Goal: Information Seeking & Learning: Learn about a topic

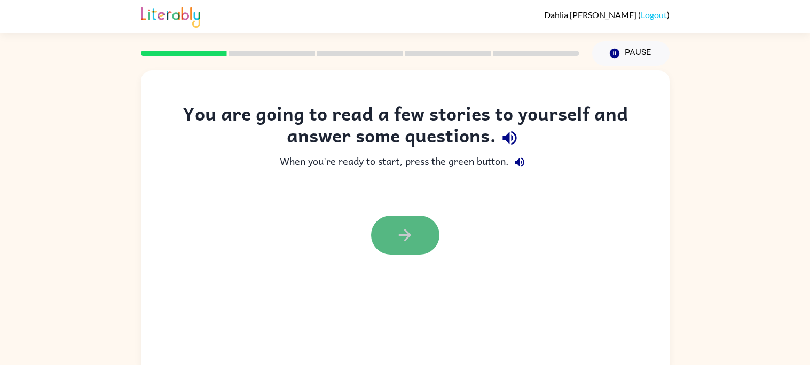
click at [396, 250] on button "button" at bounding box center [405, 235] width 68 height 39
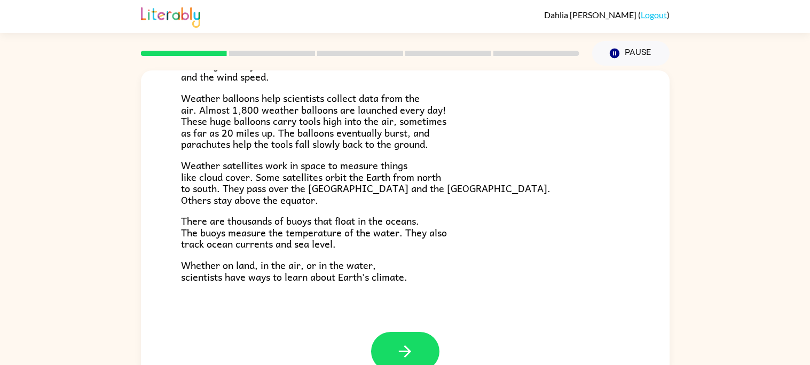
scroll to position [298, 0]
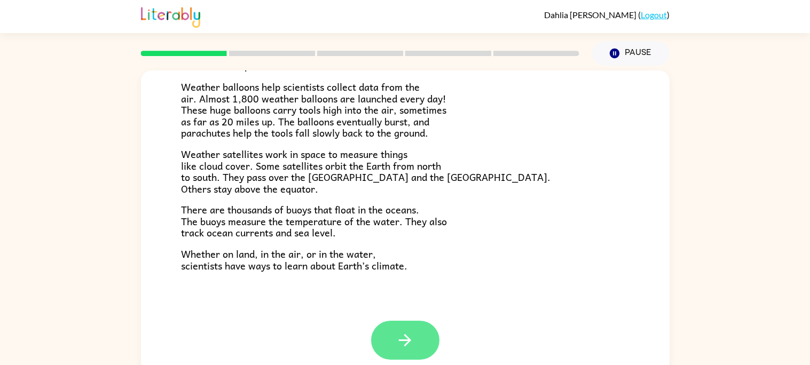
click at [423, 333] on button "button" at bounding box center [405, 340] width 68 height 39
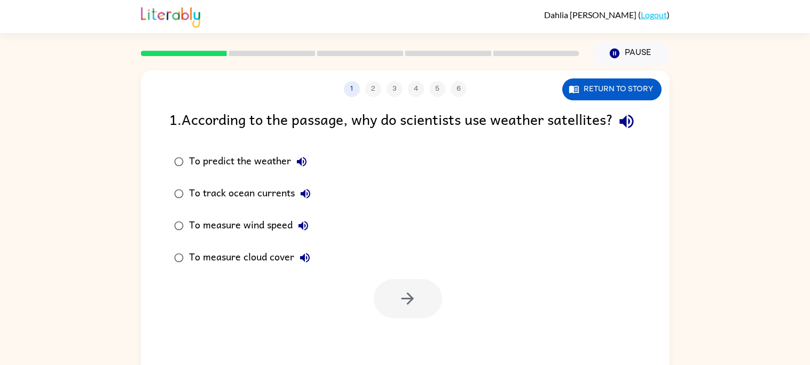
scroll to position [10, 0]
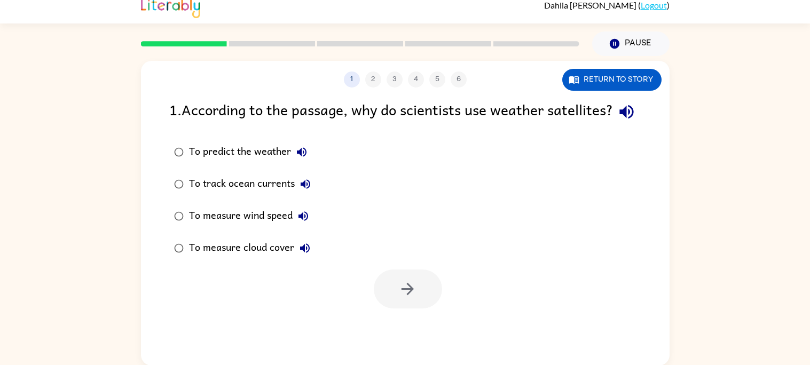
click at [601, 62] on div "1 2 3 4 5 6 Return to story" at bounding box center [405, 74] width 528 height 27
click at [604, 72] on button "Return to story" at bounding box center [611, 80] width 99 height 22
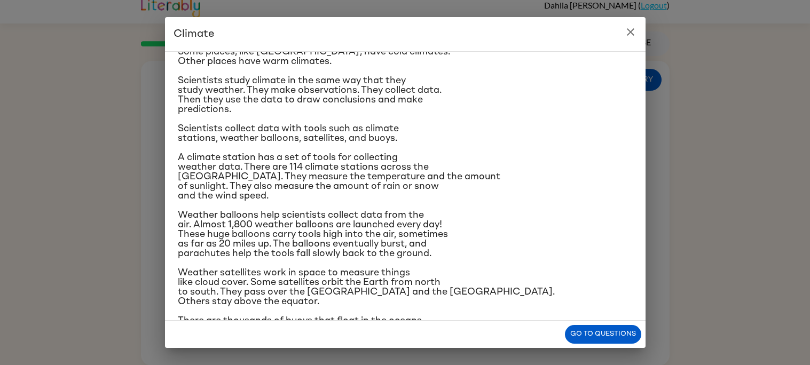
scroll to position [85, 0]
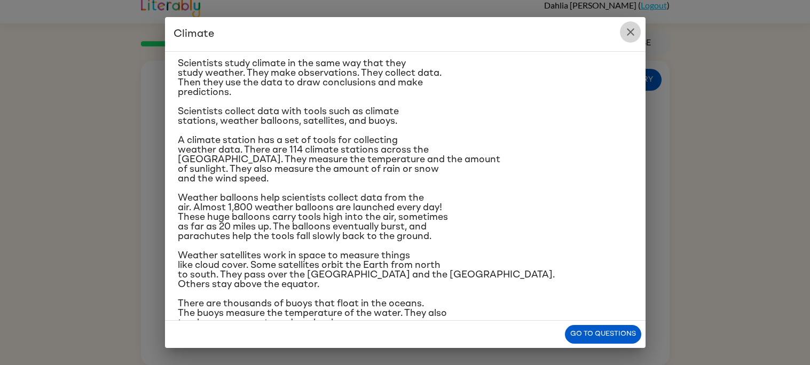
click at [635, 28] on icon "close" at bounding box center [630, 32] width 13 height 13
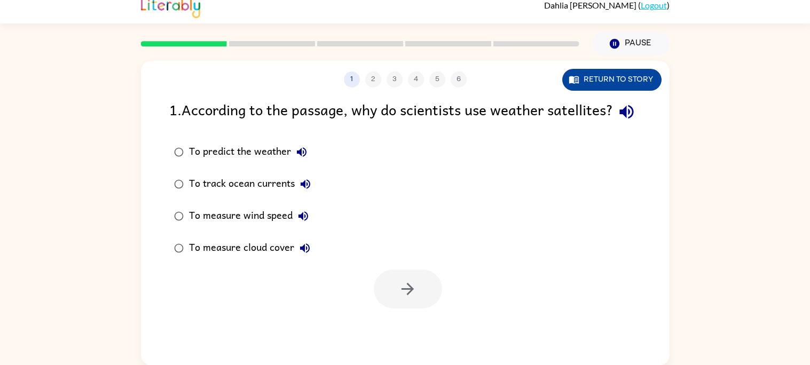
click at [637, 80] on button "Return to story" at bounding box center [611, 80] width 99 height 22
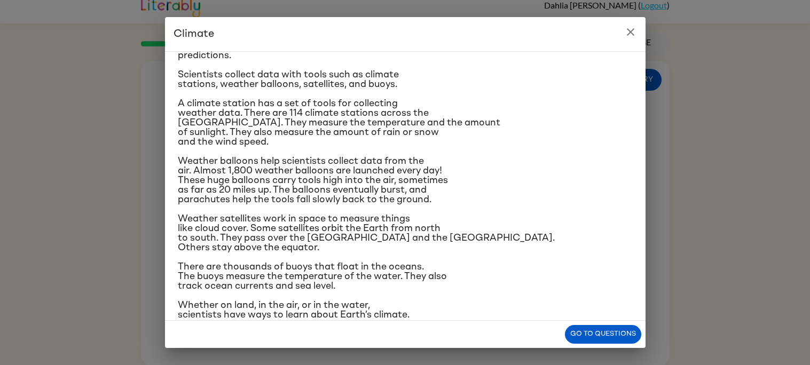
scroll to position [135, 0]
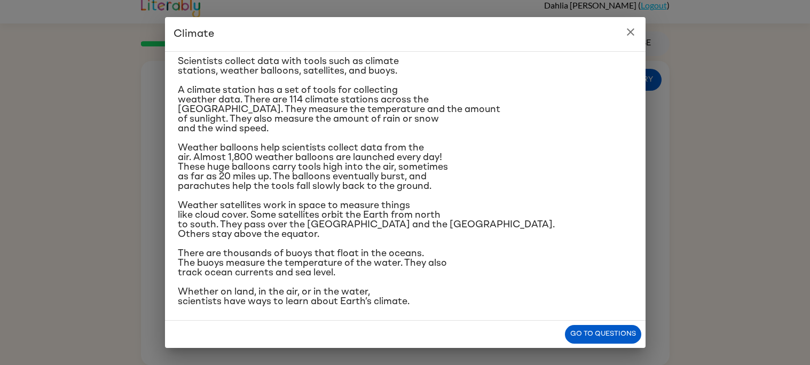
click at [581, 57] on p "Scientists collect data with tools such as climate stations, weather balloons, …" at bounding box center [405, 66] width 455 height 19
click at [632, 28] on icon "close" at bounding box center [630, 31] width 7 height 7
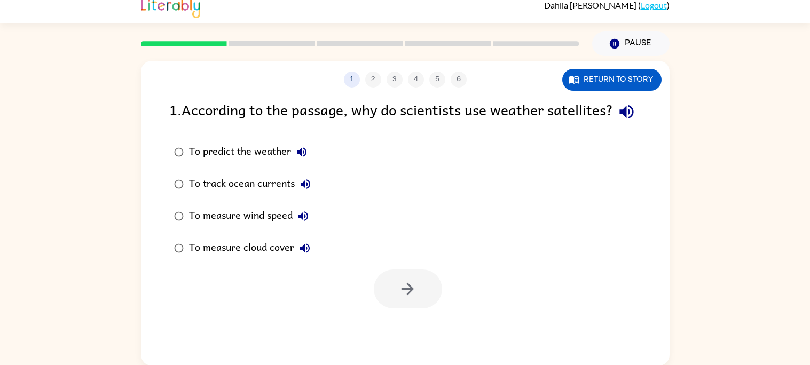
click at [229, 163] on div "To predict the weather" at bounding box center [250, 151] width 123 height 21
click at [402, 300] on button "button" at bounding box center [408, 289] width 68 height 39
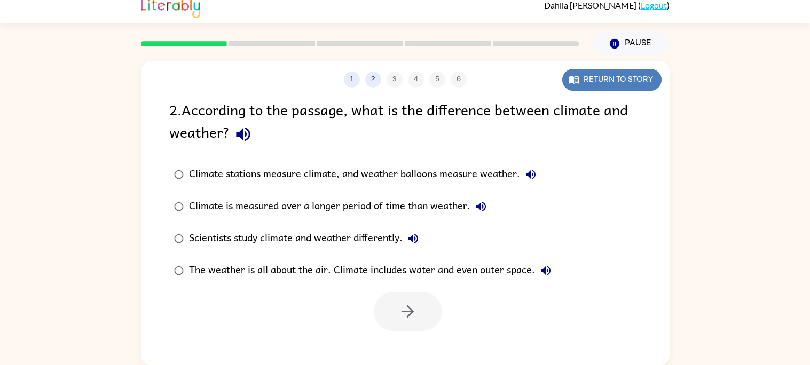
click at [627, 87] on button "Return to story" at bounding box center [611, 80] width 99 height 22
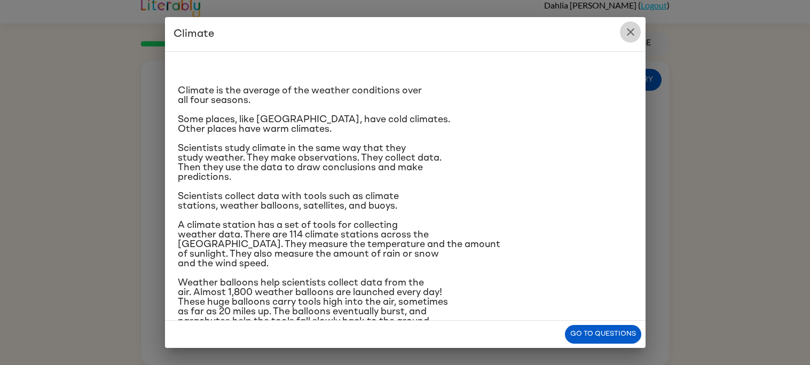
click at [637, 29] on button "close" at bounding box center [630, 31] width 21 height 21
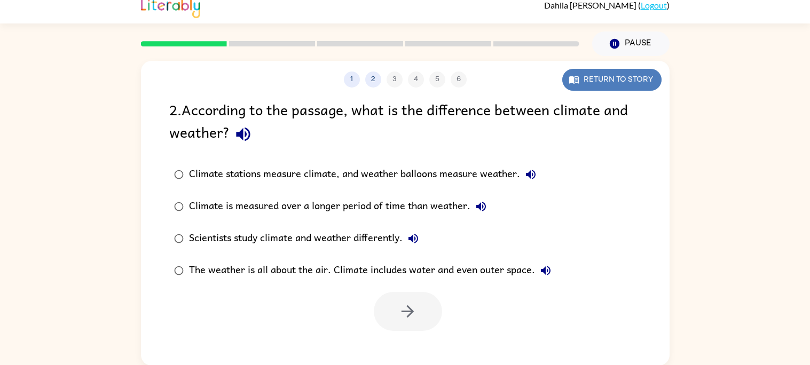
click at [611, 74] on button "Return to story" at bounding box center [611, 80] width 99 height 22
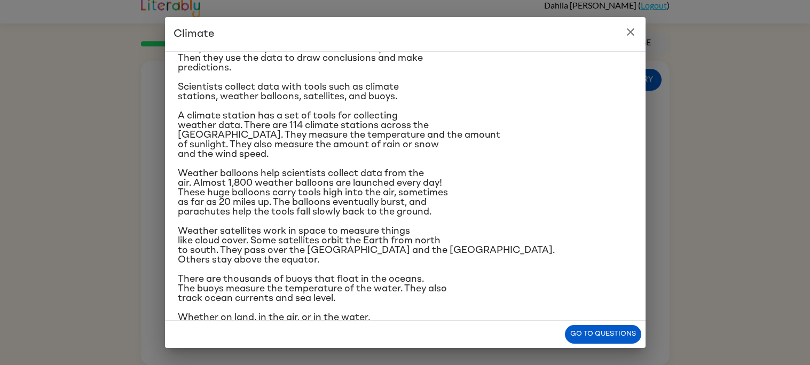
scroll to position [110, 0]
click at [589, 335] on button "Go to questions" at bounding box center [603, 334] width 76 height 19
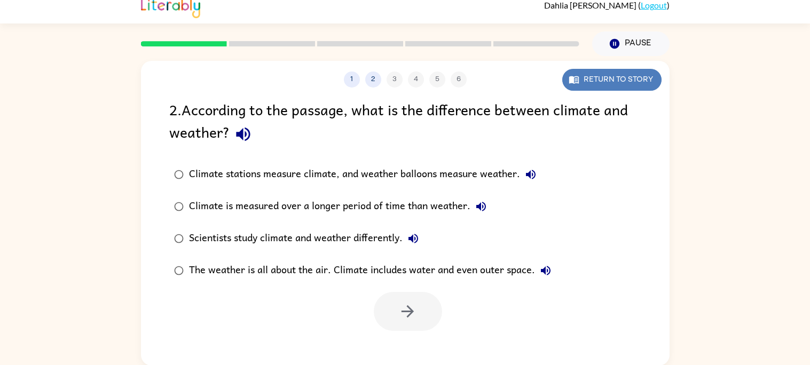
click at [570, 83] on icon "button" at bounding box center [573, 79] width 11 height 11
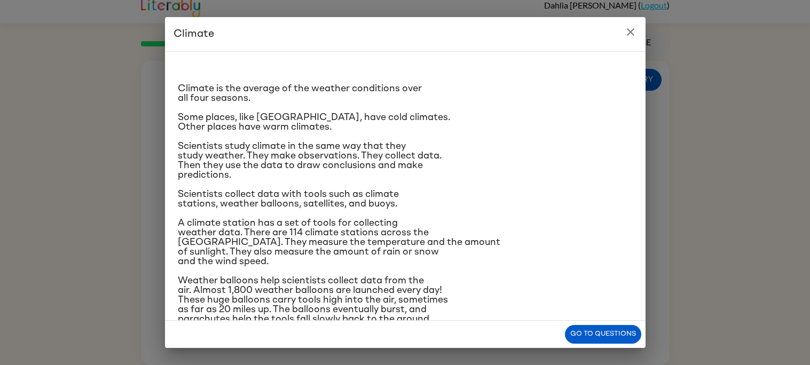
scroll to position [0, 0]
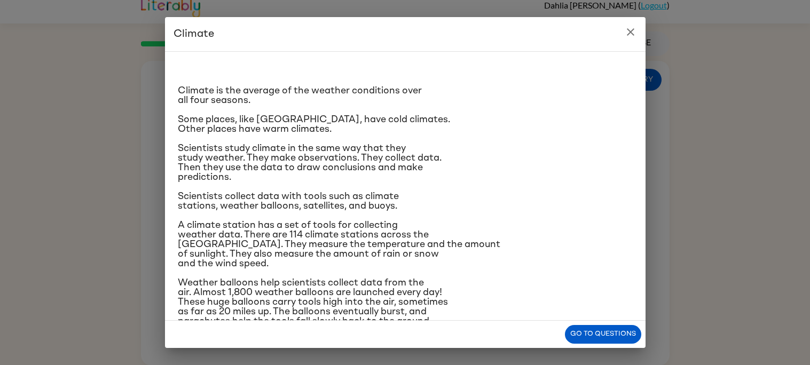
click at [625, 36] on icon "close" at bounding box center [630, 32] width 13 height 13
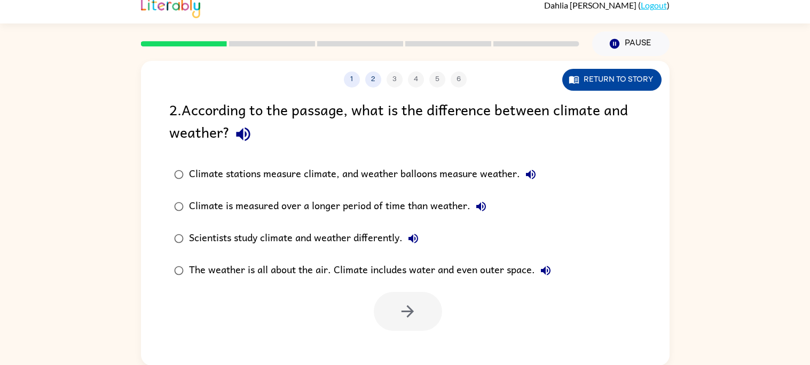
click at [592, 88] on button "Return to story" at bounding box center [611, 80] width 99 height 22
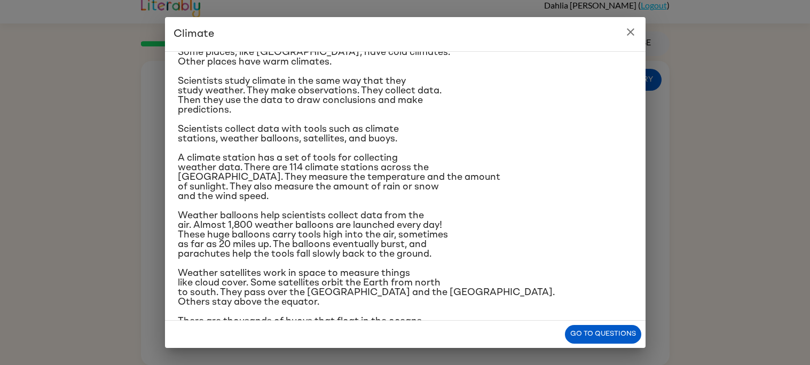
scroll to position [69, 0]
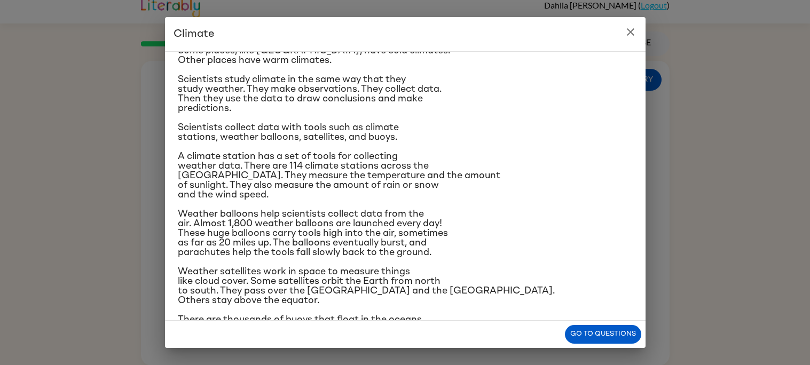
click at [629, 35] on icon "close" at bounding box center [630, 32] width 13 height 13
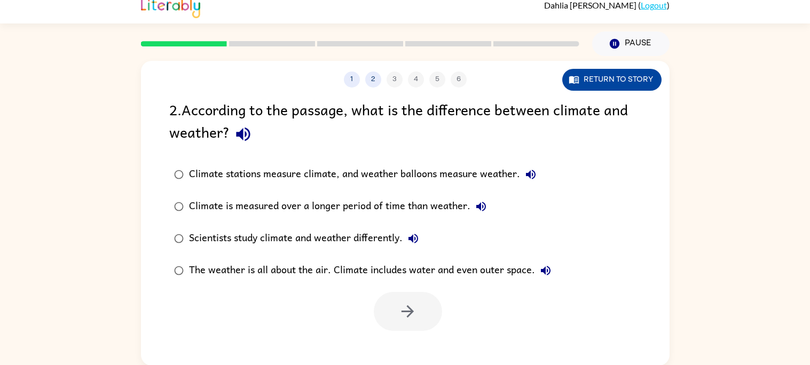
click at [648, 83] on button "Return to story" at bounding box center [611, 80] width 99 height 22
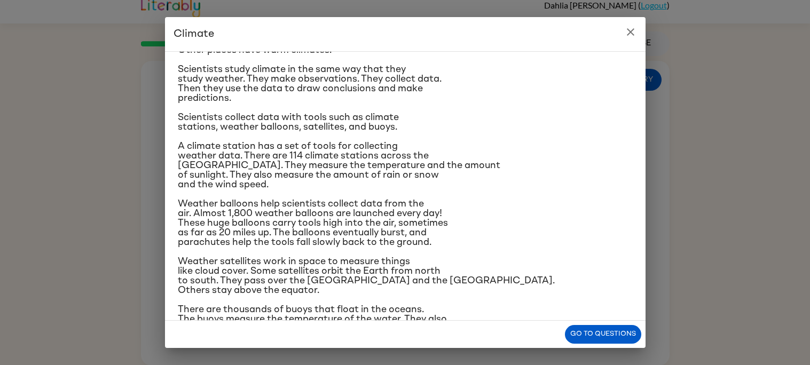
scroll to position [81, 0]
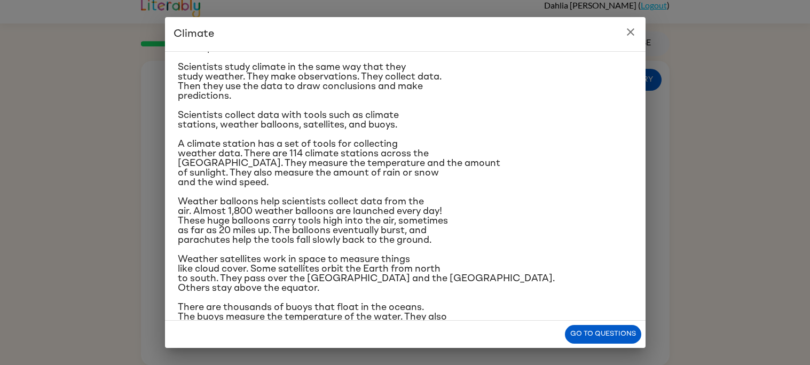
click at [631, 33] on icon "close" at bounding box center [630, 32] width 13 height 13
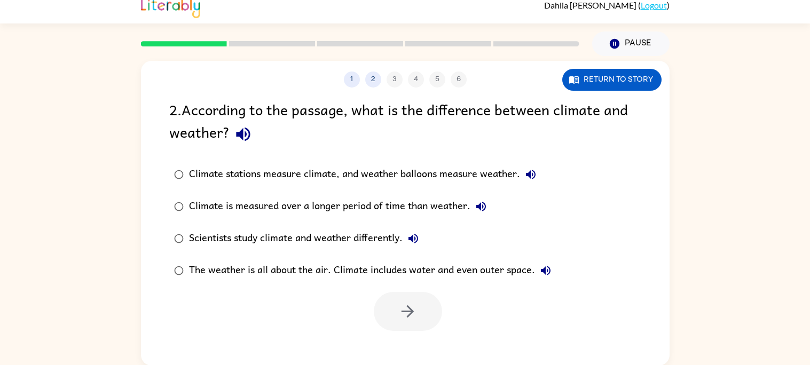
click at [403, 282] on label "The weather is all about the air. Climate includes water and even outer space." at bounding box center [362, 271] width 398 height 32
click at [365, 241] on div "Scientists study climate and weather differently." at bounding box center [306, 238] width 235 height 21
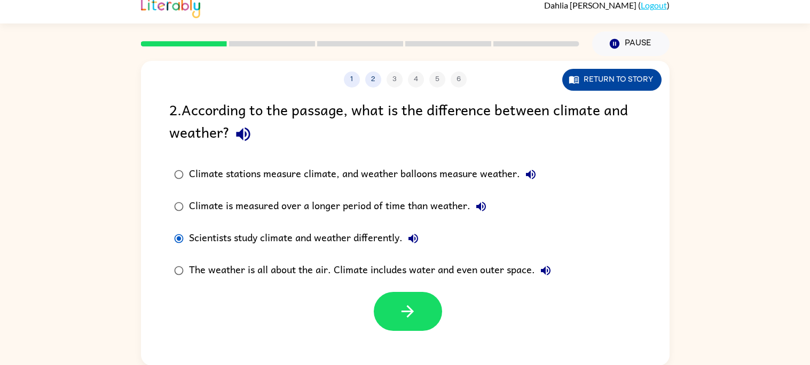
click at [646, 71] on button "Return to story" at bounding box center [611, 80] width 99 height 22
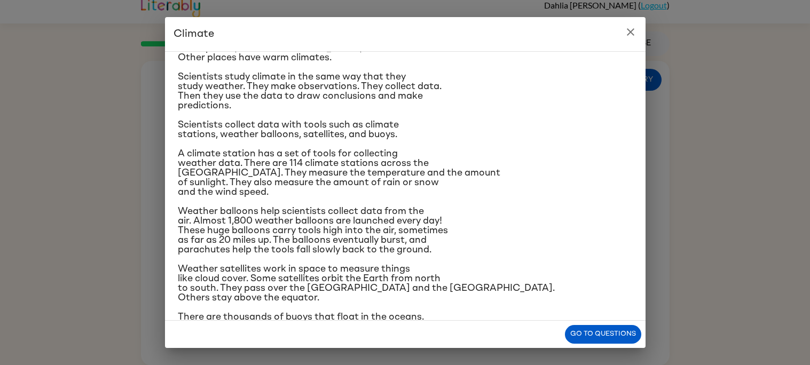
scroll to position [135, 0]
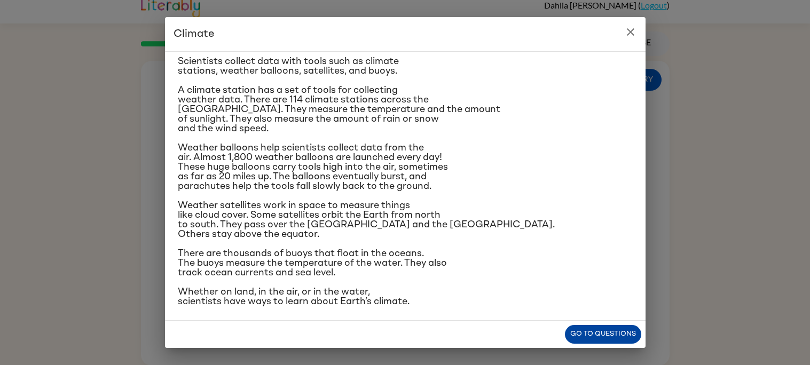
click at [567, 330] on button "Go to questions" at bounding box center [603, 334] width 76 height 19
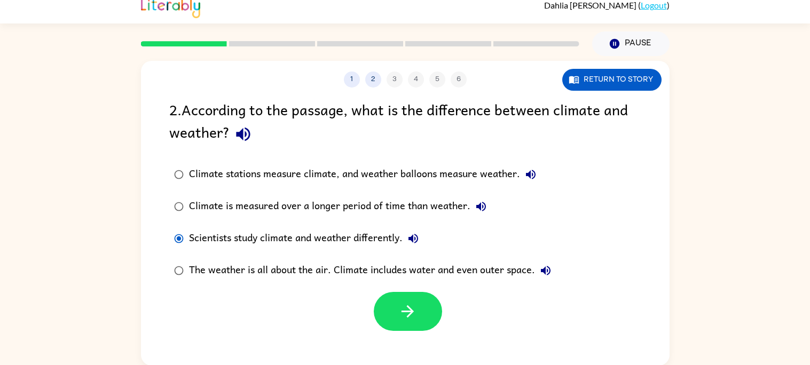
click at [533, 280] on div "The weather is all about the air. Climate includes water and even outer space." at bounding box center [372, 270] width 367 height 21
click at [414, 176] on div "Climate stations measure climate, and weather balloons measure weather." at bounding box center [365, 174] width 352 height 21
click at [397, 312] on button "button" at bounding box center [408, 311] width 68 height 39
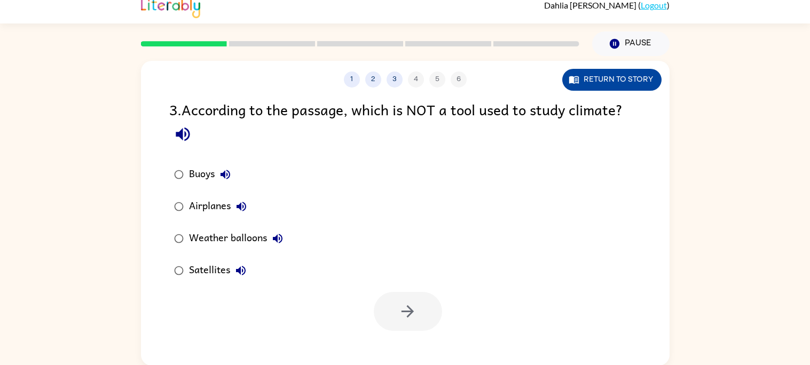
click at [634, 85] on button "Return to story" at bounding box center [611, 80] width 99 height 22
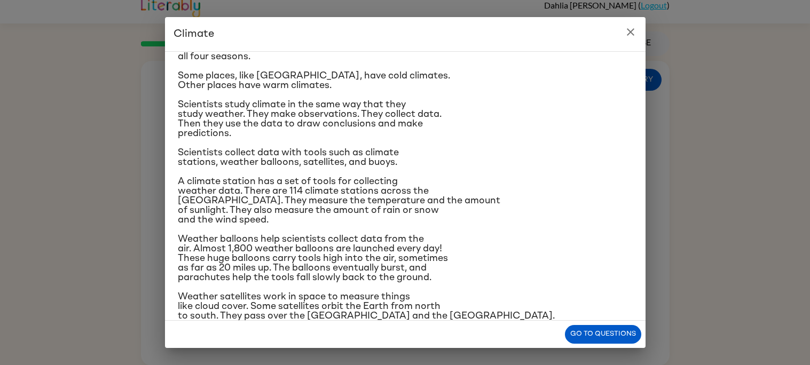
scroll to position [0, 0]
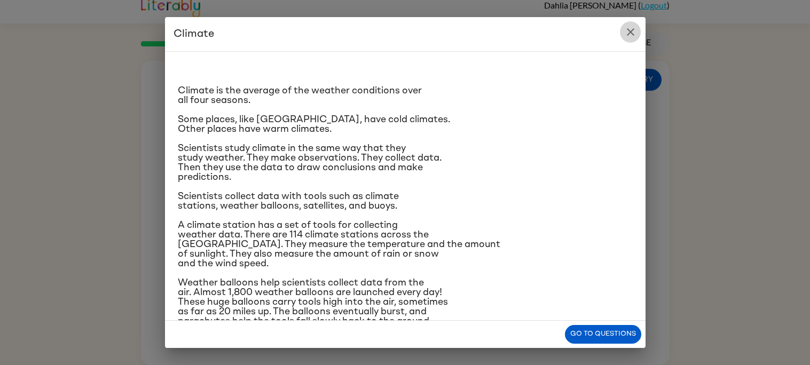
click at [632, 27] on icon "close" at bounding box center [630, 32] width 13 height 13
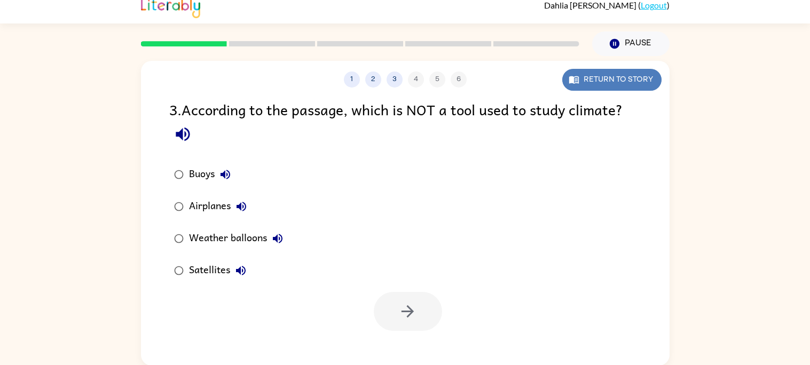
click at [576, 74] on icon "button" at bounding box center [573, 79] width 11 height 11
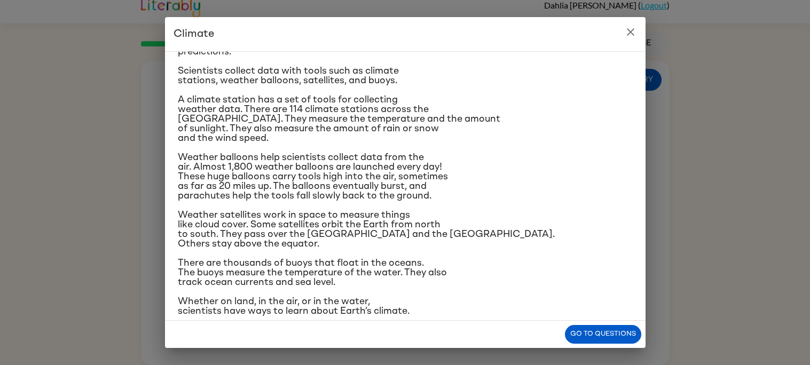
scroll to position [125, 0]
click at [629, 31] on icon "close" at bounding box center [630, 32] width 13 height 13
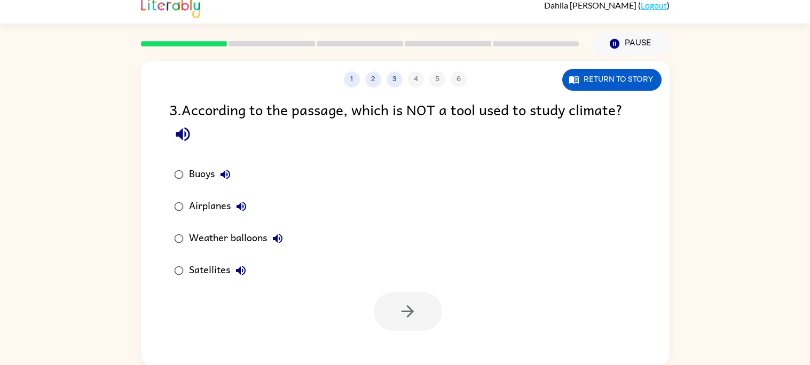
click at [226, 211] on div "Airplanes" at bounding box center [220, 206] width 63 height 21
click at [421, 322] on button "button" at bounding box center [408, 311] width 68 height 39
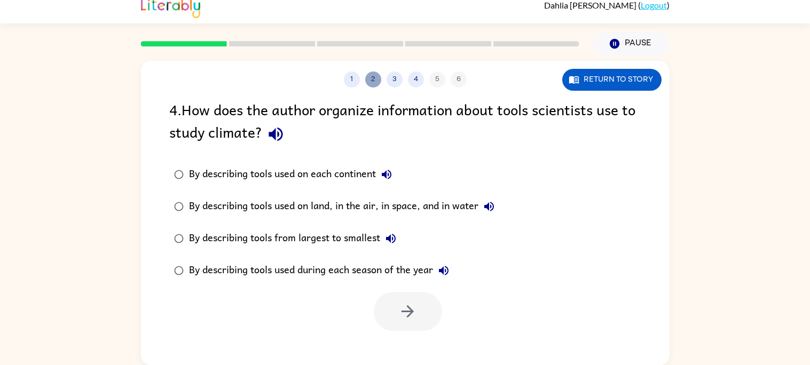
click at [369, 84] on button "2" at bounding box center [373, 80] width 16 height 16
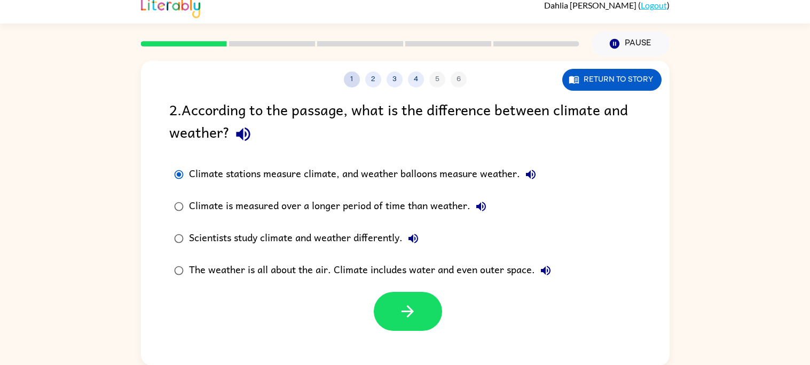
click at [353, 76] on button "1" at bounding box center [352, 80] width 16 height 16
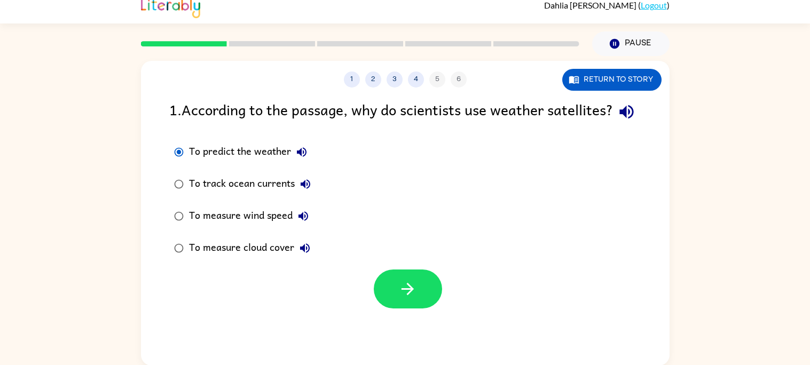
click at [461, 88] on div "1 2 3 4 5 6 Return to story 1 . According to the passage, why do scientists use…" at bounding box center [405, 213] width 528 height 305
click at [458, 83] on div "1 2 3 4 5 6" at bounding box center [405, 80] width 528 height 16
click at [437, 91] on div "1 2 3 4 5 6 Return to story 1 . According to the passage, why do scientists use…" at bounding box center [405, 213] width 528 height 305
click at [414, 88] on div "1 2 3 4 5 6 Return to story 1 . According to the passage, why do scientists use…" at bounding box center [405, 213] width 528 height 305
click at [414, 82] on button "4" at bounding box center [416, 80] width 16 height 16
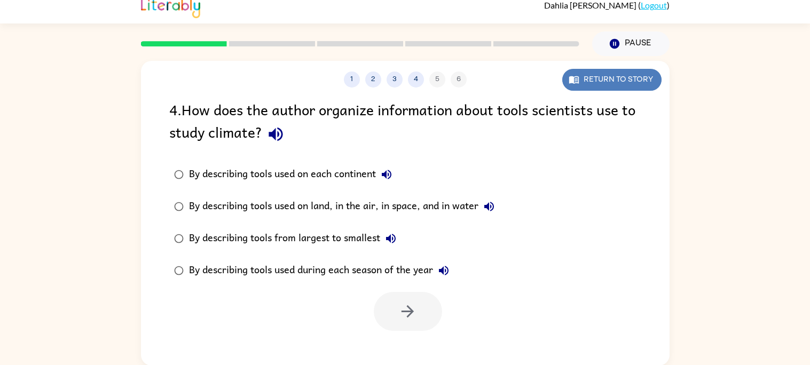
click at [568, 85] on button "Return to story" at bounding box center [611, 80] width 99 height 22
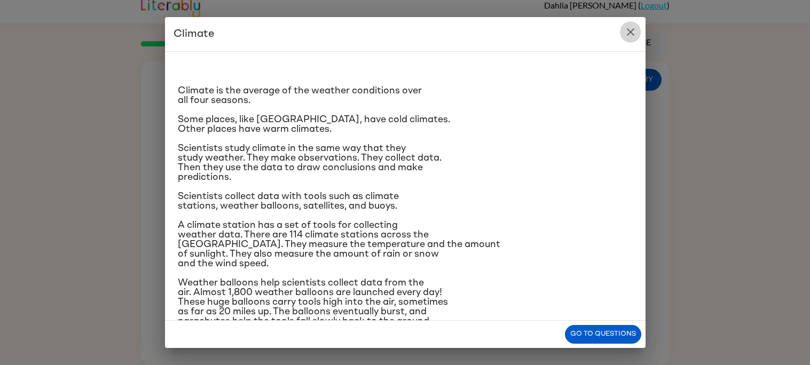
click at [629, 29] on icon "close" at bounding box center [630, 32] width 13 height 13
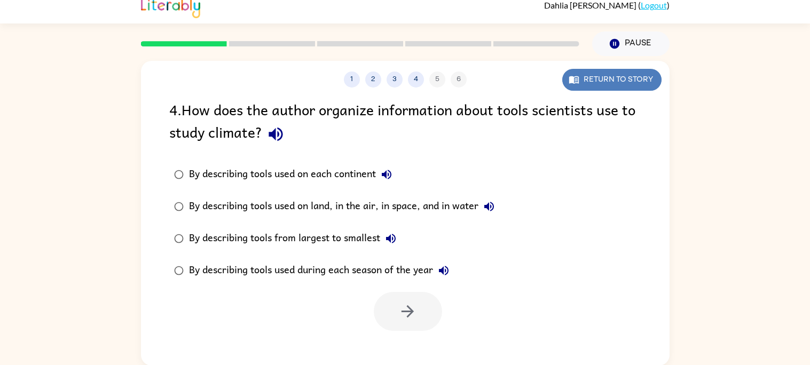
click at [604, 80] on button "Return to story" at bounding box center [611, 80] width 99 height 22
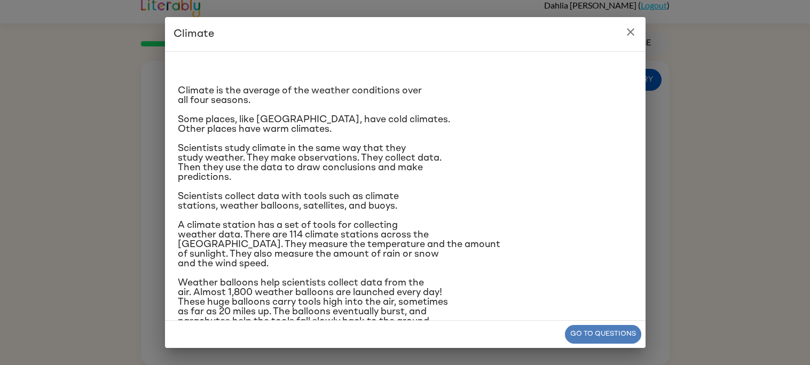
click at [601, 328] on button "Go to questions" at bounding box center [603, 334] width 76 height 19
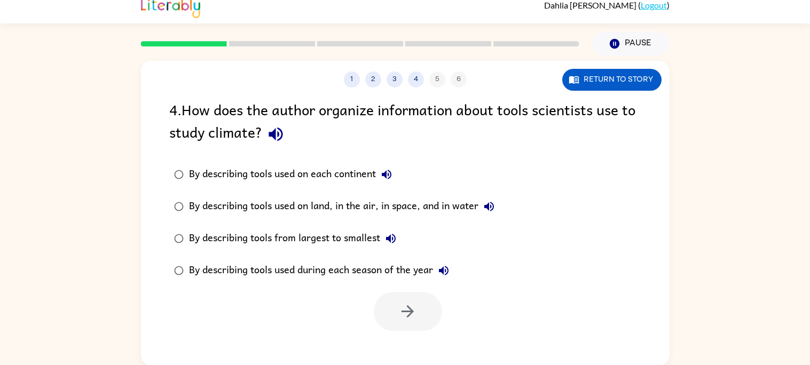
click at [378, 187] on label "By describing tools used on each continent" at bounding box center [334, 174] width 342 height 32
click at [403, 324] on button "button" at bounding box center [408, 311] width 68 height 39
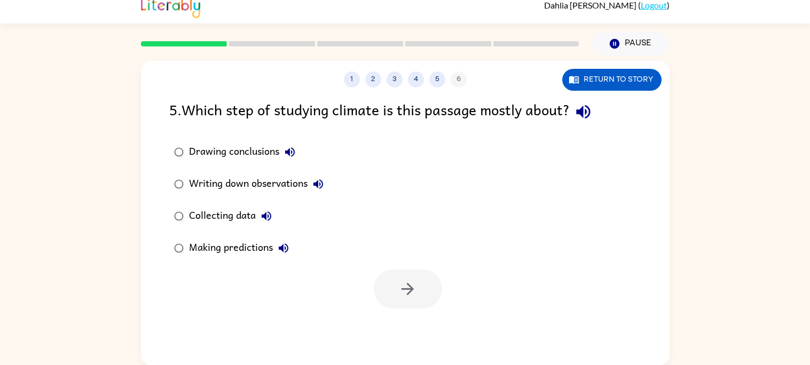
click at [229, 192] on div "Writing down observations" at bounding box center [259, 183] width 140 height 21
click at [228, 221] on div "Collecting data" at bounding box center [233, 215] width 88 height 21
click at [399, 291] on icon "button" at bounding box center [407, 289] width 19 height 19
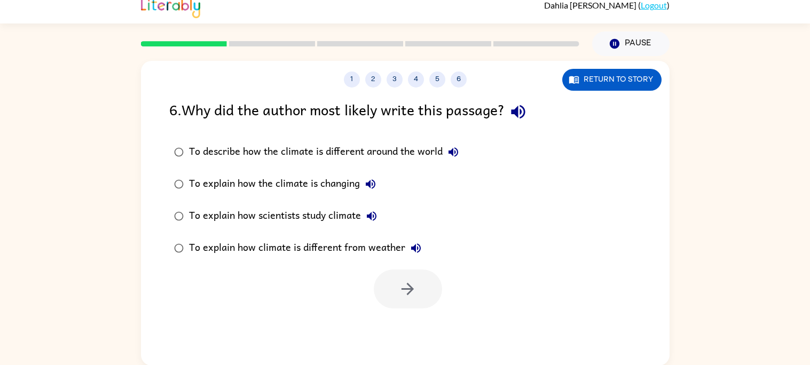
click at [304, 222] on div "To explain how scientists study climate" at bounding box center [285, 215] width 193 height 21
click at [394, 293] on button "button" at bounding box center [408, 289] width 68 height 39
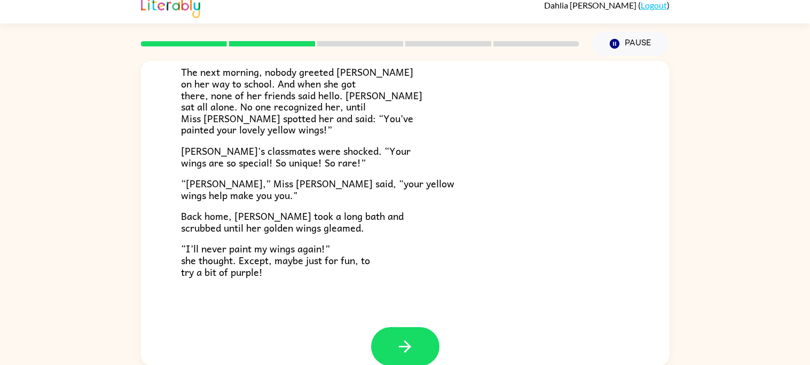
scroll to position [298, 0]
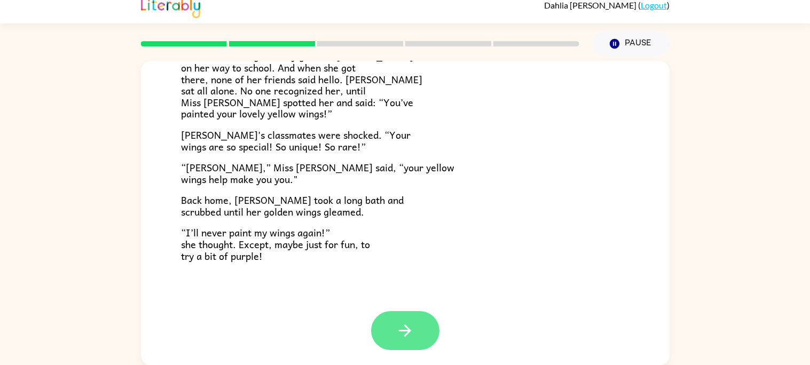
click at [402, 314] on button "button" at bounding box center [405, 330] width 68 height 39
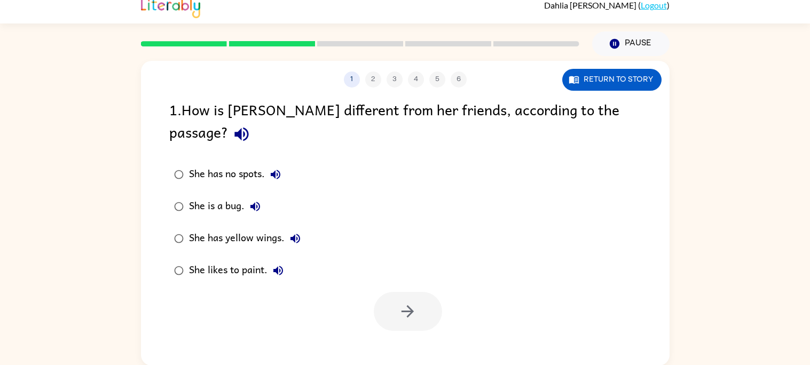
scroll to position [0, 0]
click at [236, 228] on div "She has yellow wings." at bounding box center [247, 238] width 117 height 21
click at [392, 292] on button "button" at bounding box center [408, 311] width 68 height 39
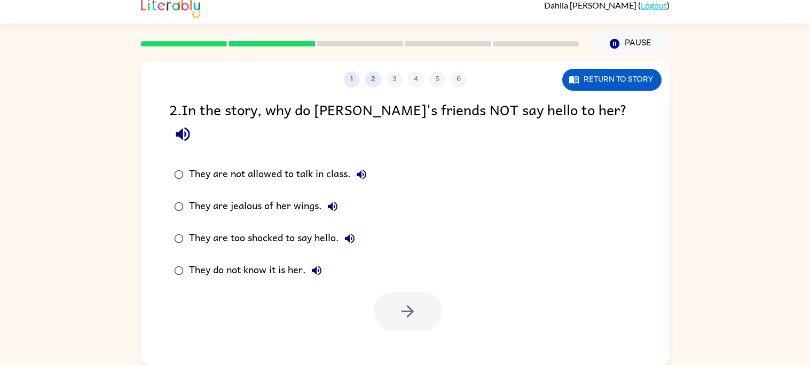
click at [266, 260] on div "They do not know it is her." at bounding box center [258, 270] width 138 height 21
click at [440, 297] on div at bounding box center [408, 311] width 68 height 39
click at [432, 294] on button "button" at bounding box center [408, 311] width 68 height 39
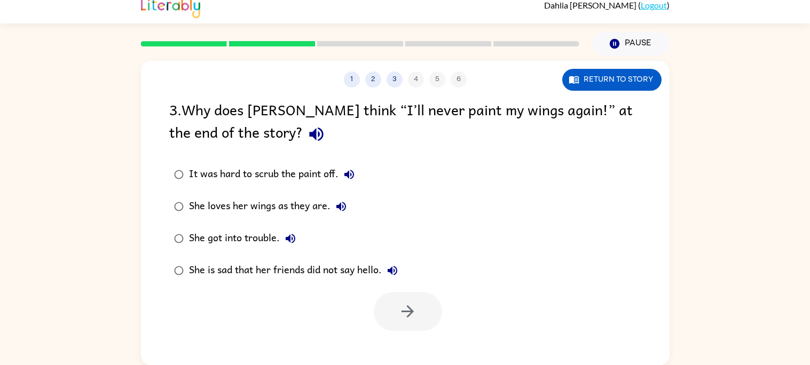
click at [241, 211] on div "She loves her wings as they are." at bounding box center [270, 206] width 163 height 21
click at [414, 302] on icon "button" at bounding box center [407, 311] width 19 height 19
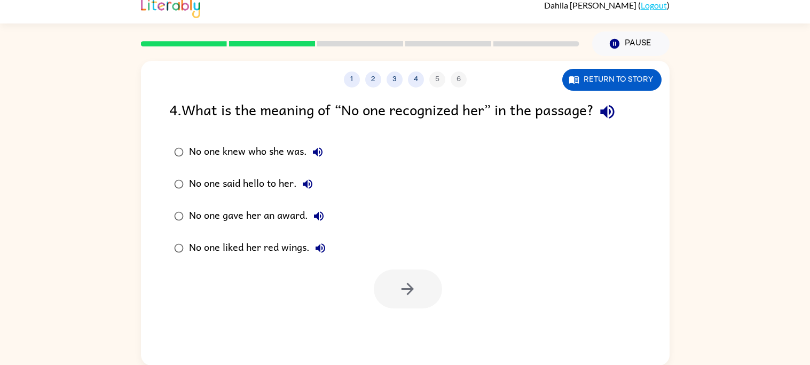
click at [278, 157] on div "No one knew who she was." at bounding box center [258, 151] width 139 height 21
click at [399, 291] on icon "button" at bounding box center [407, 289] width 19 height 19
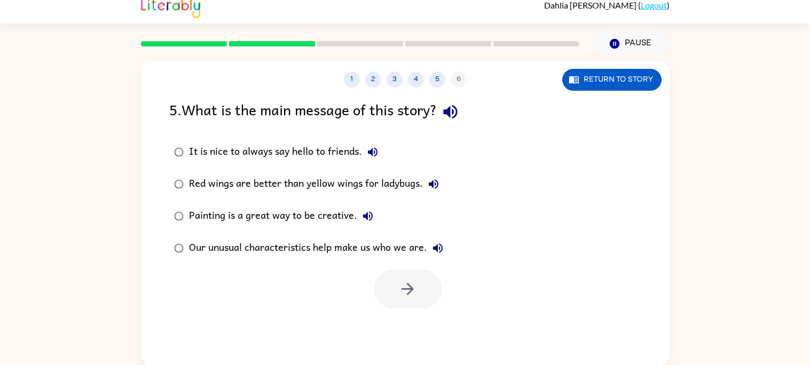
click at [335, 248] on div "Our unusual characteristics help make us who we are." at bounding box center [318, 247] width 259 height 21
click at [413, 291] on icon "button" at bounding box center [407, 289] width 19 height 19
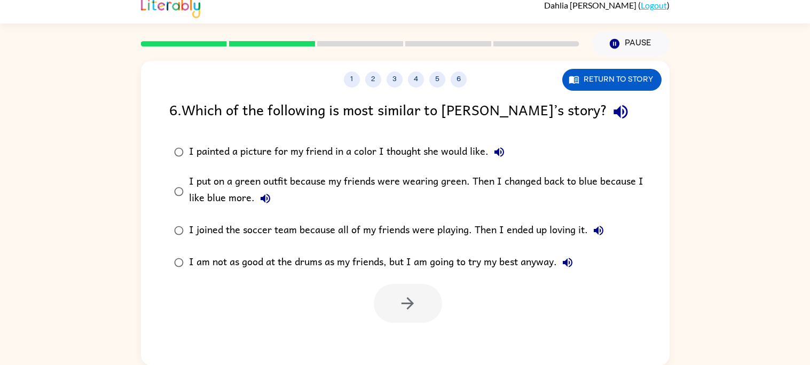
click at [377, 189] on div "I put on a green outfit because my friends were wearing green. Then I changed b…" at bounding box center [422, 191] width 466 height 36
click at [398, 297] on icon "button" at bounding box center [407, 303] width 19 height 19
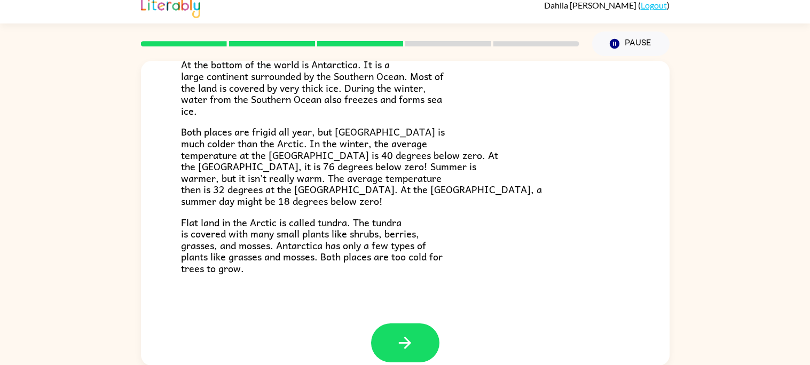
scroll to position [225, 0]
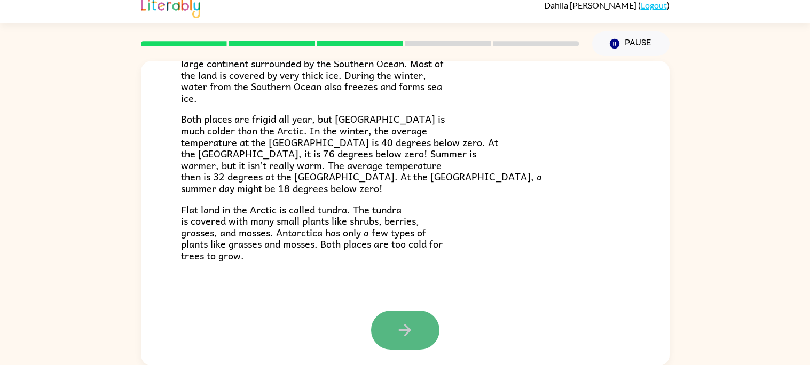
click at [406, 324] on icon "button" at bounding box center [404, 330] width 19 height 19
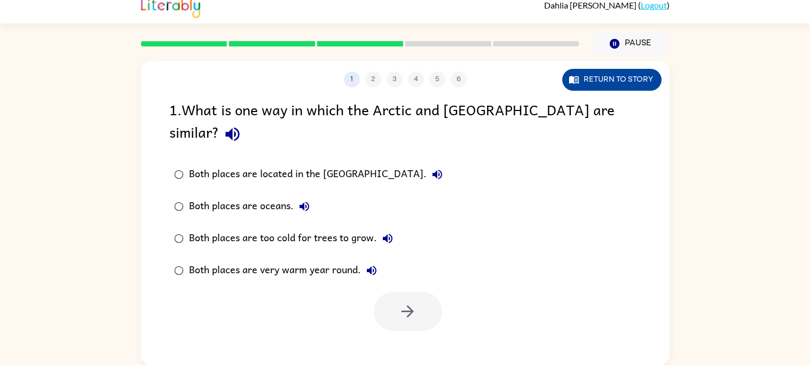
click at [635, 74] on button "Return to story" at bounding box center [611, 80] width 99 height 22
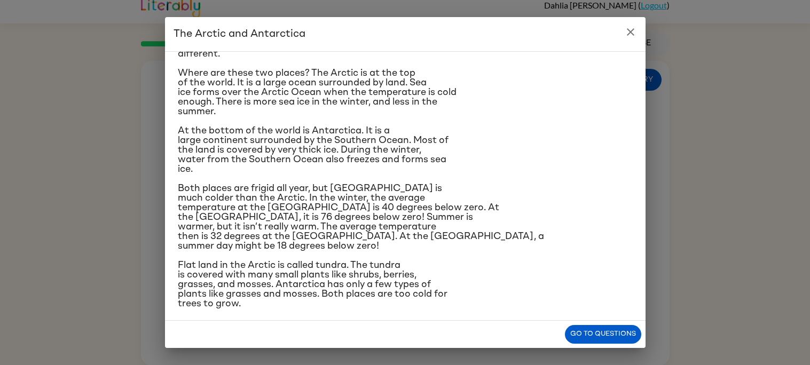
scroll to position [68, 0]
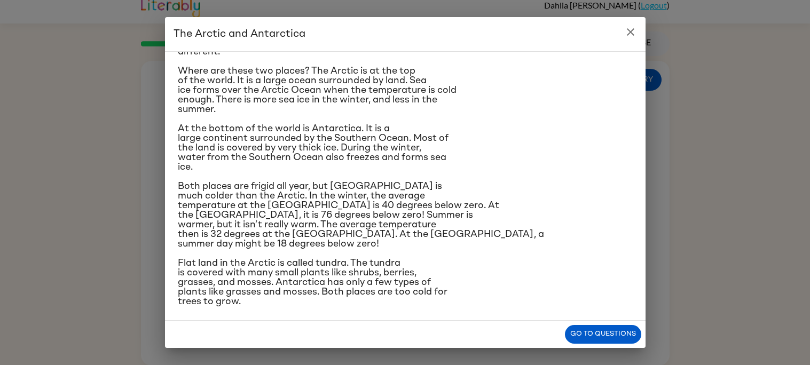
click at [557, 197] on div "Have you heard of the Arctic and [GEOGRAPHIC_DATA]? What do you know about them…" at bounding box center [405, 150] width 455 height 314
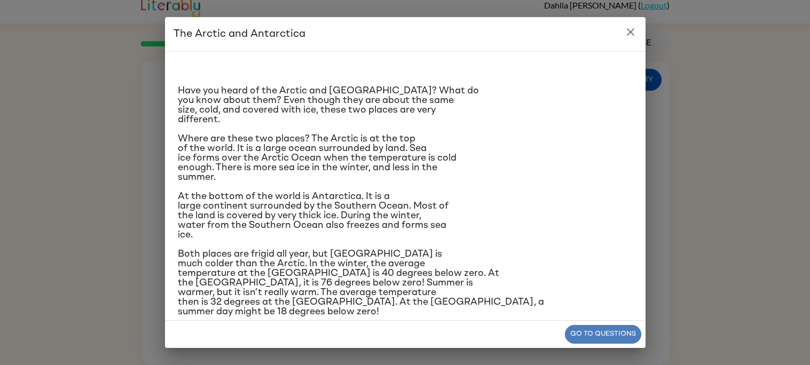
click at [619, 334] on button "Go to questions" at bounding box center [603, 334] width 76 height 19
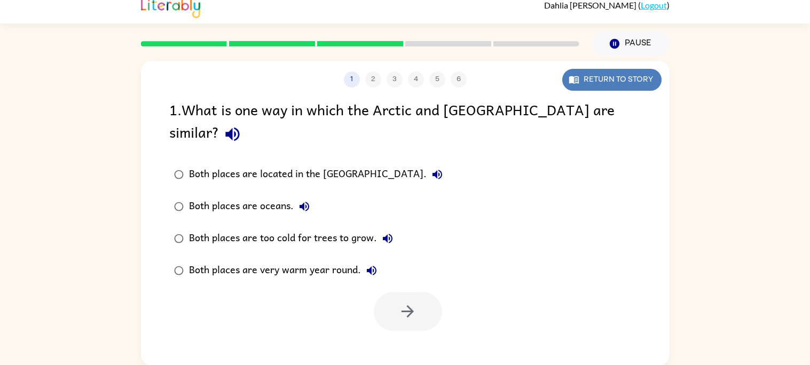
click at [607, 74] on button "Return to story" at bounding box center [611, 80] width 99 height 22
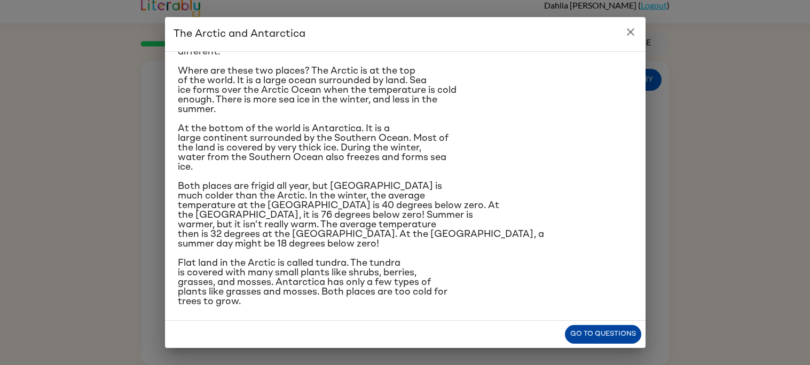
click at [581, 328] on button "Go to questions" at bounding box center [603, 334] width 76 height 19
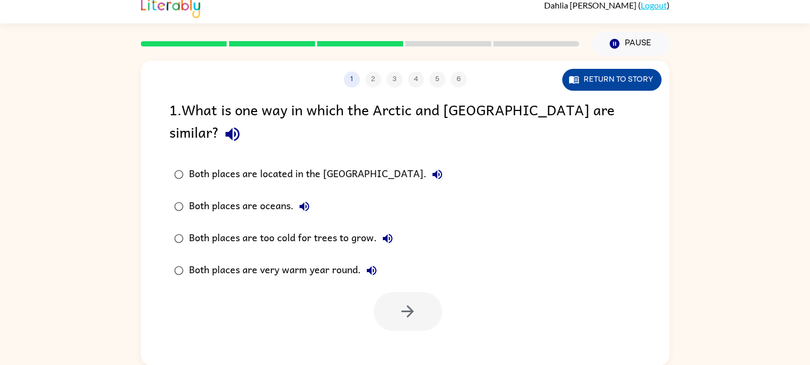
click at [622, 73] on button "Return to story" at bounding box center [611, 80] width 99 height 22
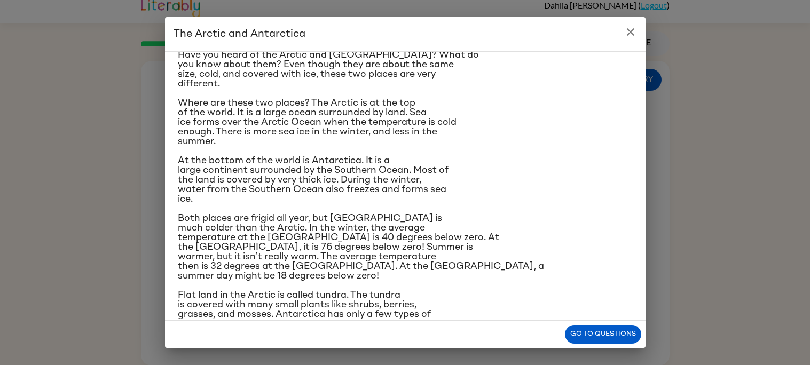
scroll to position [36, 0]
click at [193, 228] on span "Both places are frigid all year, but [GEOGRAPHIC_DATA] is much colder than the …" at bounding box center [361, 246] width 366 height 67
click at [273, 216] on span "Both places are frigid all year, but [GEOGRAPHIC_DATA] is much colder than the …" at bounding box center [361, 246] width 366 height 67
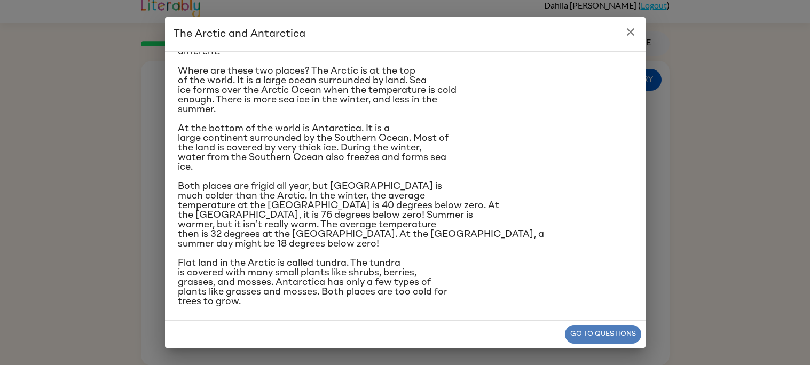
click at [585, 338] on button "Go to questions" at bounding box center [603, 334] width 76 height 19
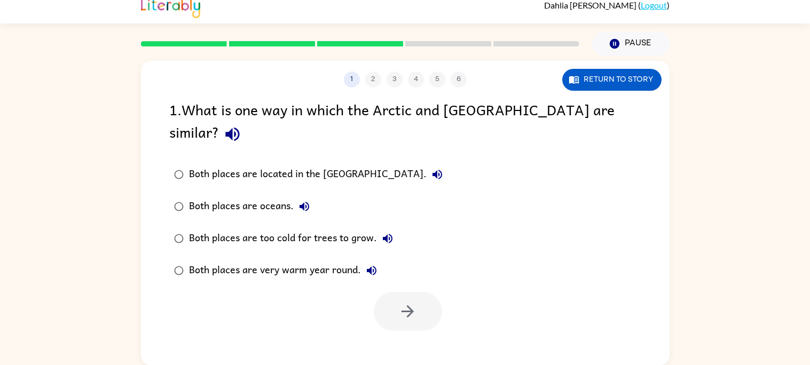
click at [354, 228] on div "Both places are too cold for trees to grow." at bounding box center [293, 238] width 209 height 21
click at [410, 303] on button "button" at bounding box center [408, 311] width 68 height 39
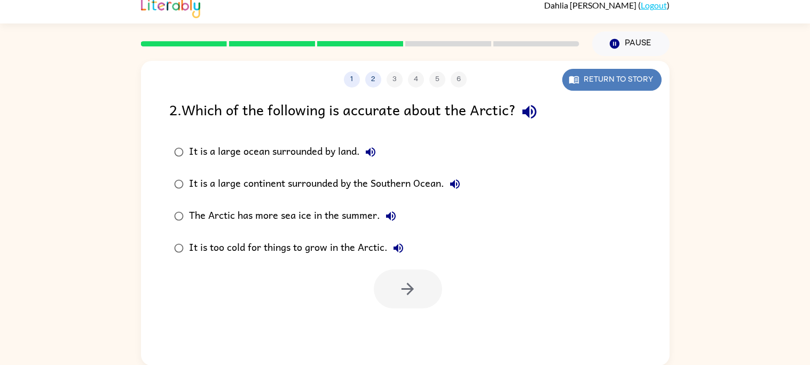
click at [591, 69] on button "Return to story" at bounding box center [611, 80] width 99 height 22
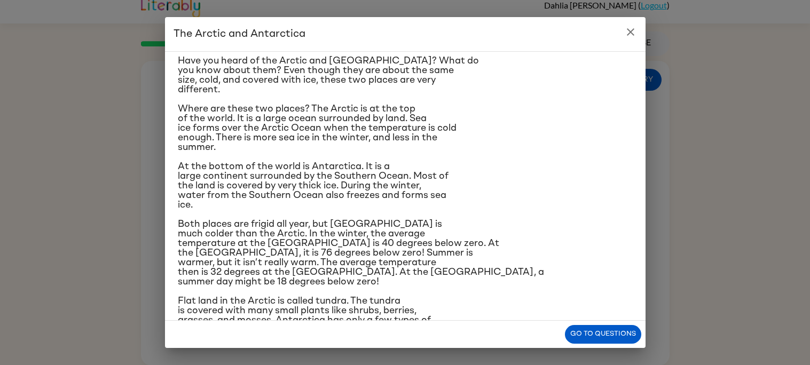
scroll to position [30, 0]
click at [631, 35] on icon "close" at bounding box center [630, 32] width 13 height 13
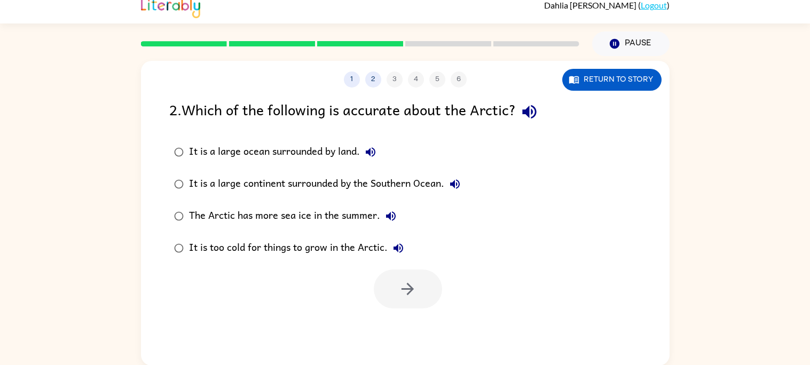
click at [343, 180] on div "It is a large continent surrounded by the Southern Ocean." at bounding box center [327, 183] width 276 height 21
click at [405, 295] on icon "button" at bounding box center [407, 289] width 19 height 19
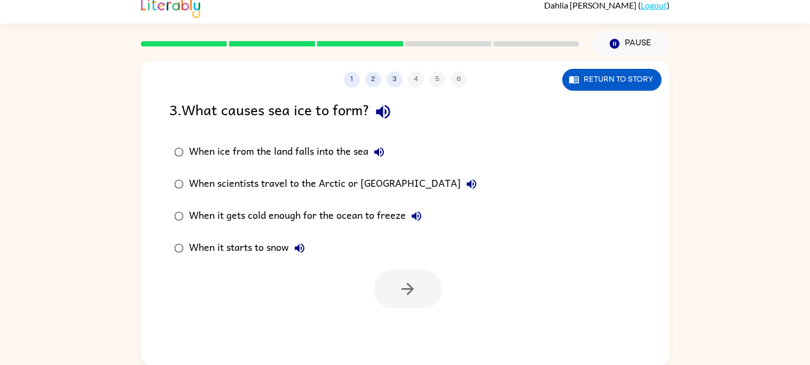
click at [208, 257] on div "When it starts to snow" at bounding box center [249, 247] width 121 height 21
click at [361, 217] on div "When it gets cold enough for the ocean to freeze" at bounding box center [308, 215] width 238 height 21
click at [418, 299] on button "button" at bounding box center [408, 289] width 68 height 39
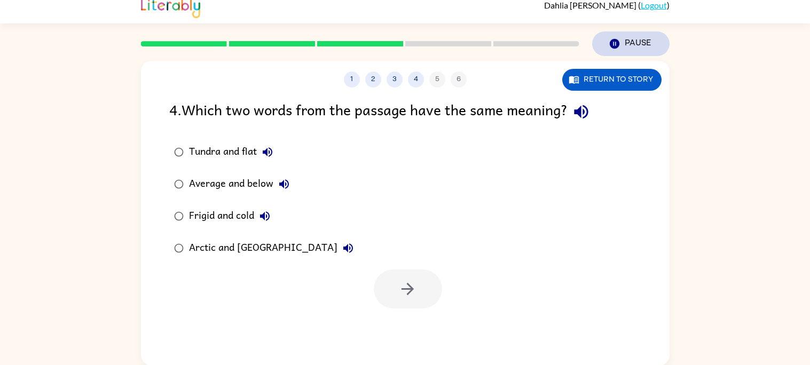
scroll to position [7, 0]
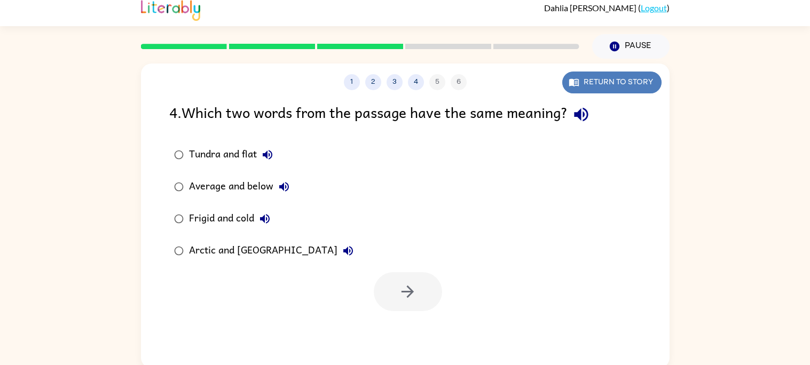
click at [638, 84] on button "Return to story" at bounding box center [611, 83] width 99 height 22
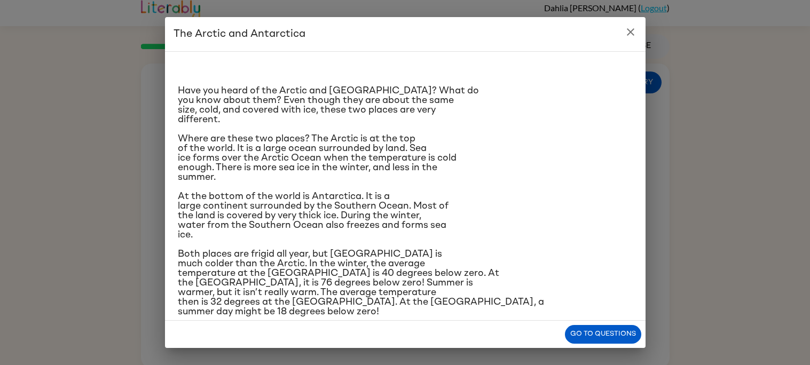
scroll to position [68, 0]
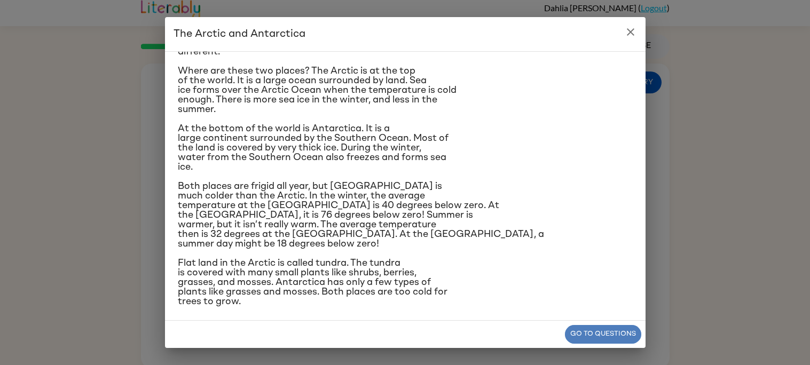
click at [600, 330] on button "Go to questions" at bounding box center [603, 334] width 76 height 19
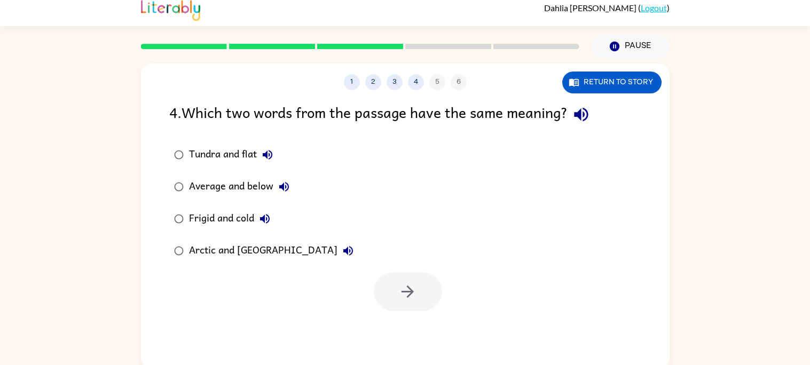
click at [243, 248] on div "Arctic and [GEOGRAPHIC_DATA]" at bounding box center [274, 250] width 170 height 21
click at [226, 224] on div "Frigid and cold" at bounding box center [232, 218] width 86 height 21
click at [250, 184] on div "Average and below" at bounding box center [242, 186] width 106 height 21
click at [230, 157] on div "Tundra and flat" at bounding box center [233, 154] width 89 height 21
click at [211, 190] on div "Average and below" at bounding box center [242, 186] width 106 height 21
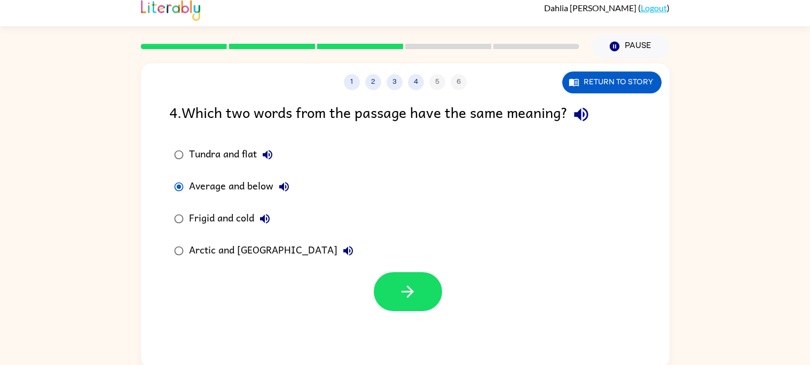
click at [229, 216] on div "Frigid and cold" at bounding box center [232, 218] width 86 height 21
click at [389, 290] on button "button" at bounding box center [408, 291] width 68 height 39
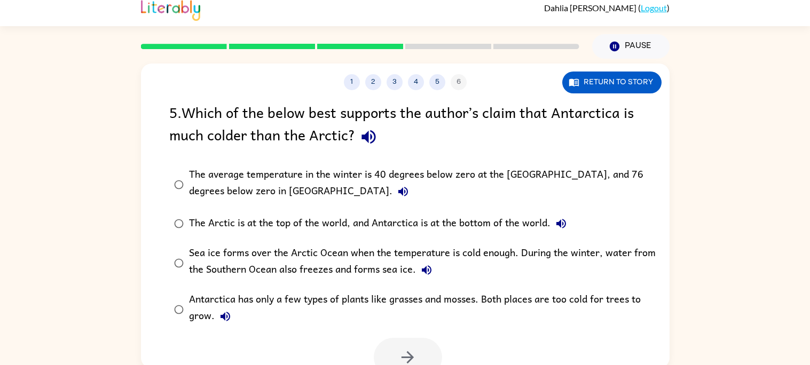
scroll to position [9, 0]
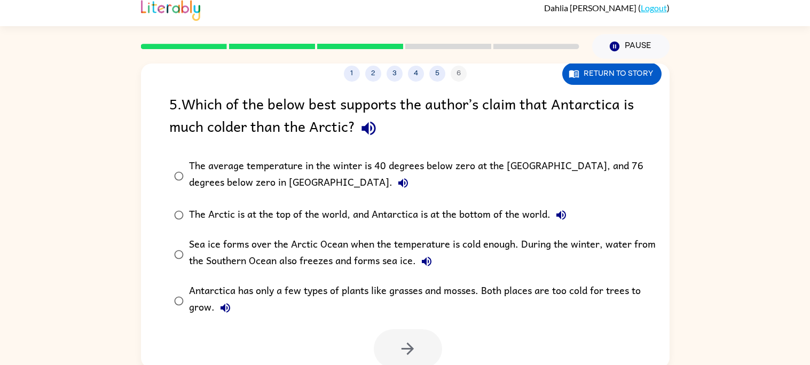
click at [435, 169] on div "The average temperature in the winter is 40 degrees below zero at the [GEOGRAPH…" at bounding box center [422, 176] width 466 height 36
click at [430, 330] on button "button" at bounding box center [408, 348] width 68 height 39
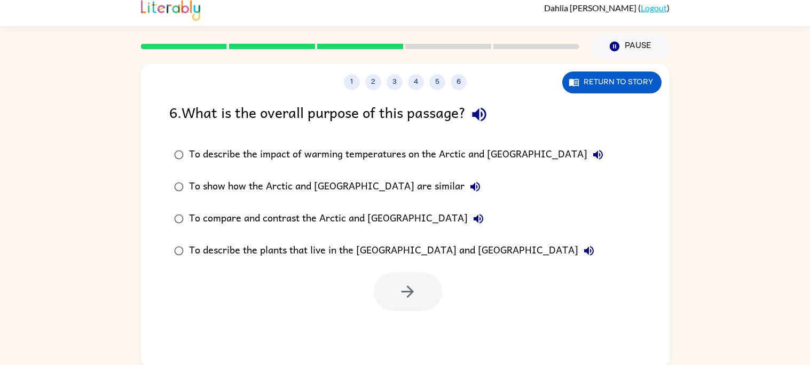
click at [233, 185] on div "To show how the Arctic and [GEOGRAPHIC_DATA] are similar" at bounding box center [337, 186] width 297 height 21
click at [476, 167] on label "To describe the impact of warming temperatures on the Arctic and [GEOGRAPHIC_DA…" at bounding box center [388, 155] width 450 height 32
click at [415, 286] on icon "button" at bounding box center [407, 291] width 19 height 19
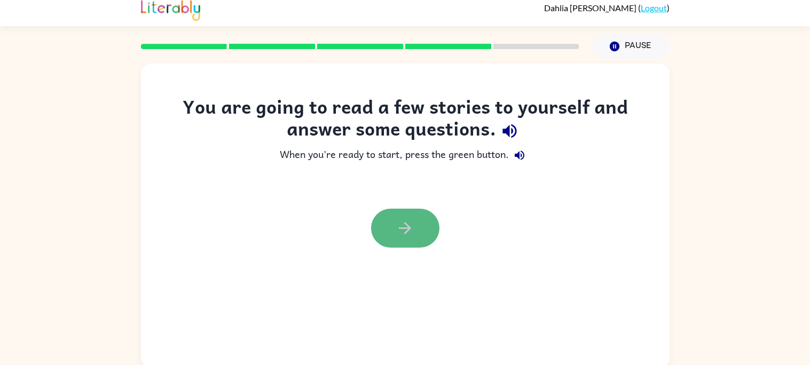
click at [401, 238] on button "button" at bounding box center [405, 228] width 68 height 39
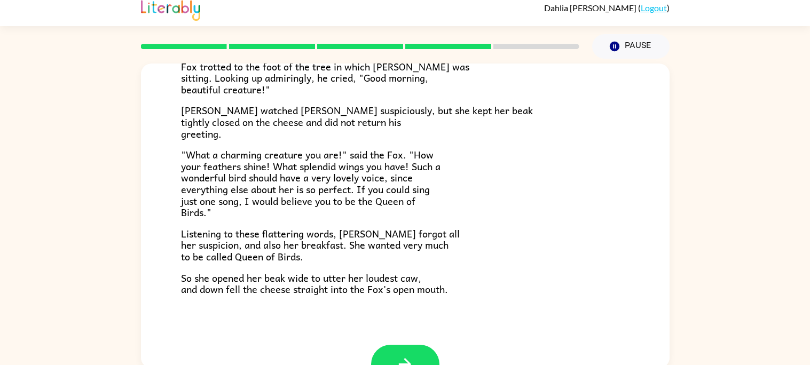
scroll to position [210, 0]
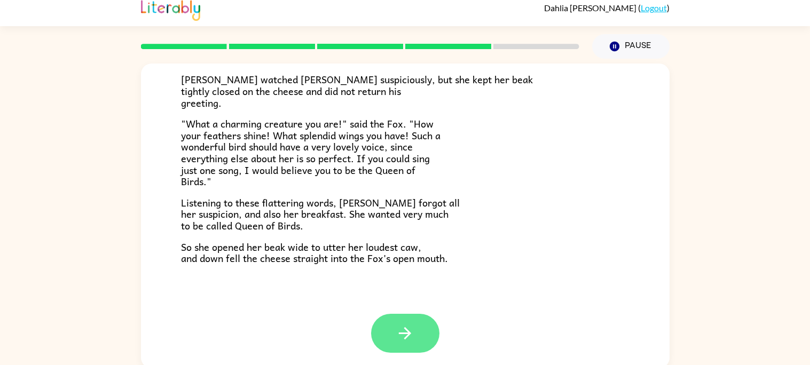
click at [434, 330] on button "button" at bounding box center [405, 333] width 68 height 39
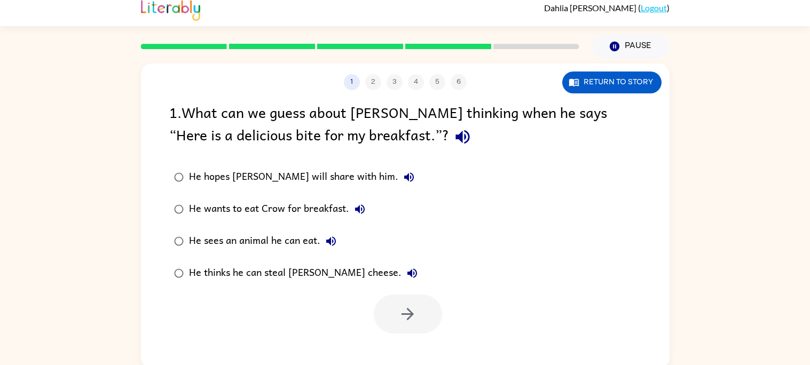
click at [332, 274] on div "He thinks he can steal [PERSON_NAME] cheese." at bounding box center [306, 273] width 234 height 21
click at [400, 314] on icon "button" at bounding box center [407, 314] width 19 height 19
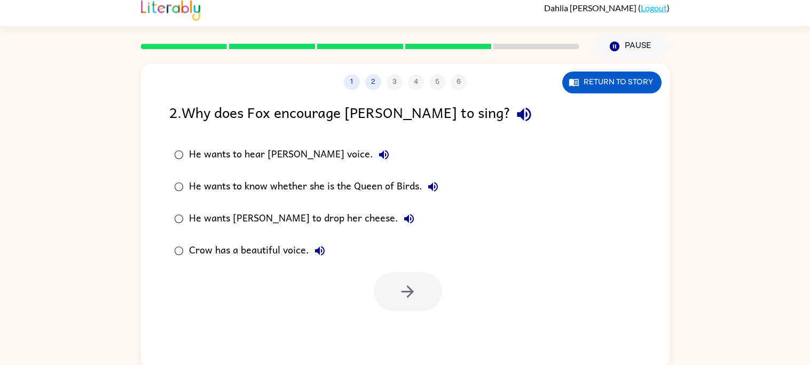
click at [288, 221] on div "He wants [PERSON_NAME] to drop her cheese." at bounding box center [304, 218] width 231 height 21
click at [384, 306] on button "button" at bounding box center [408, 291] width 68 height 39
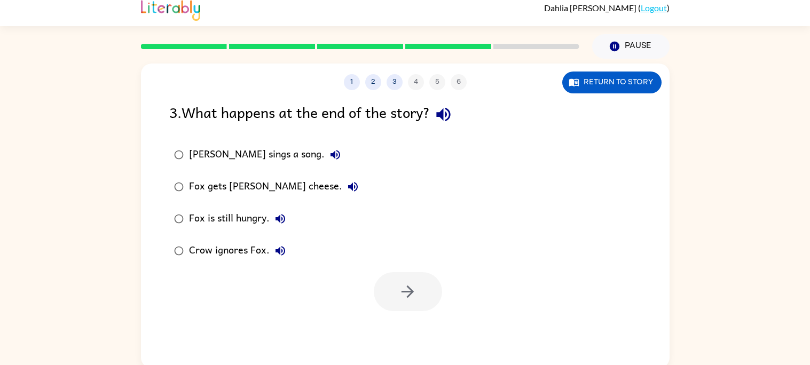
click at [237, 183] on div "Fox gets [PERSON_NAME] cheese." at bounding box center [276, 186] width 175 height 21
click at [384, 295] on button "button" at bounding box center [408, 291] width 68 height 39
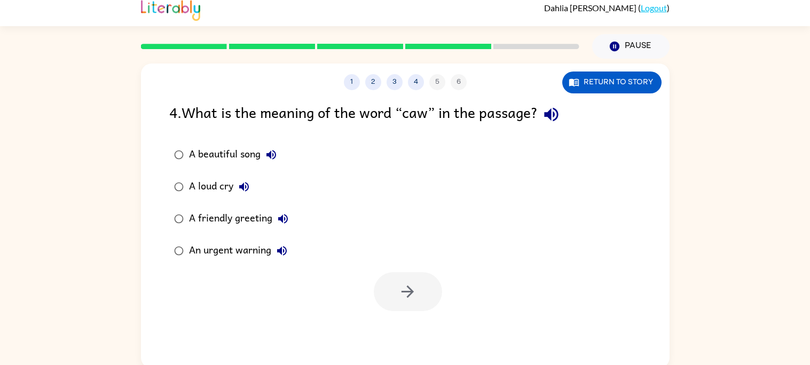
click at [198, 183] on div "A loud cry" at bounding box center [222, 186] width 66 height 21
click at [410, 297] on icon "button" at bounding box center [407, 291] width 19 height 19
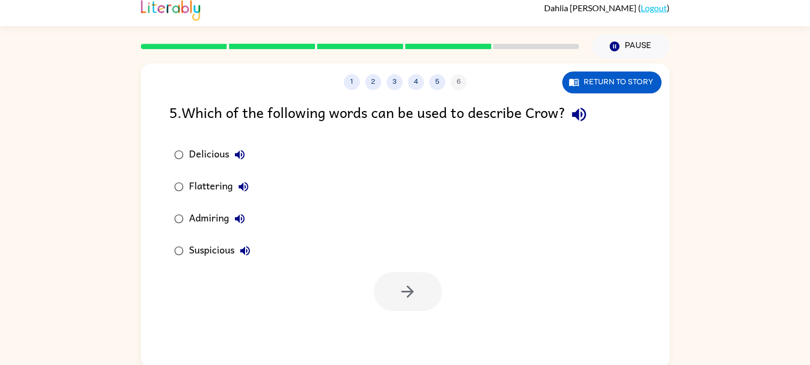
click at [200, 261] on div "Suspicious" at bounding box center [222, 250] width 67 height 21
click at [391, 305] on button "button" at bounding box center [408, 291] width 68 height 39
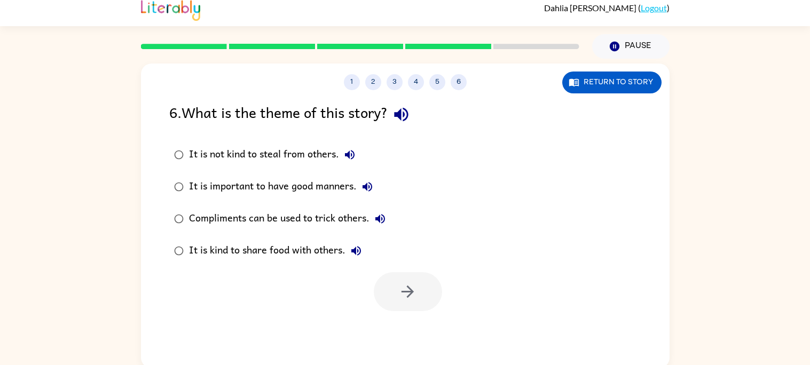
click at [344, 224] on div "Compliments can be used to trick others." at bounding box center [290, 218] width 202 height 21
click at [399, 343] on div "1 2 3 4 5 6 Return to story 6 . What is the theme of this story? It is not kind…" at bounding box center [405, 216] width 528 height 305
click at [410, 279] on button "button" at bounding box center [408, 291] width 68 height 39
